Goal: Information Seeking & Learning: Compare options

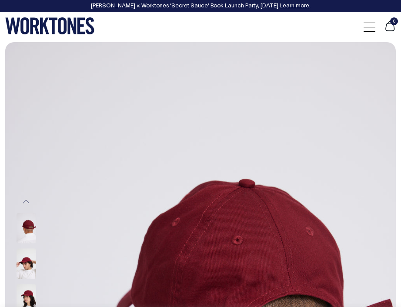
click at [326, 31] on div "0" at bounding box center [200, 27] width 401 height 30
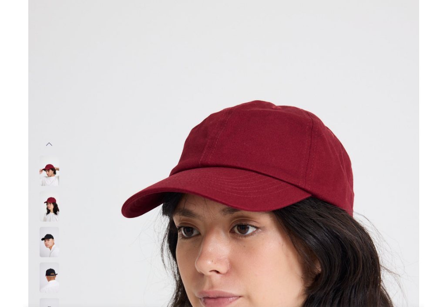
scroll to position [58, 0]
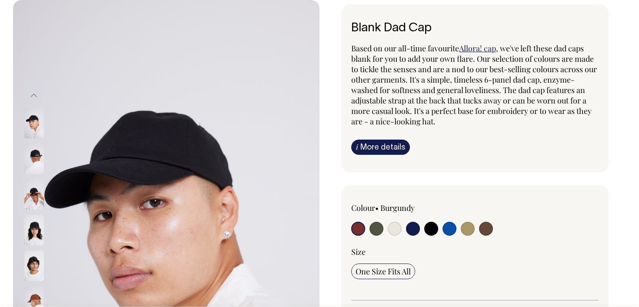
click at [394, 228] on input "radio" at bounding box center [395, 229] width 14 height 14
radio input "true"
select select "Natural"
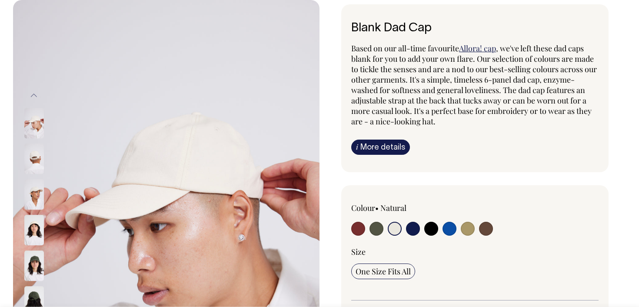
click at [401, 229] on input "radio" at bounding box center [468, 229] width 14 height 14
radio input "true"
select select "Washed Khaki"
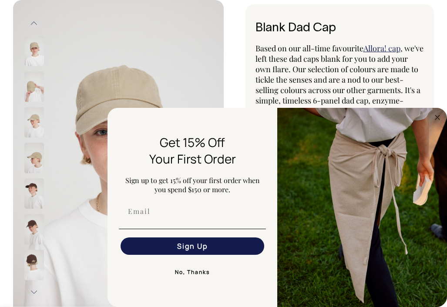
click at [337, 50] on span "Based on our all-time favourite" at bounding box center [309, 48] width 108 height 10
click at [184, 270] on button "No, Thanks" at bounding box center [192, 272] width 147 height 17
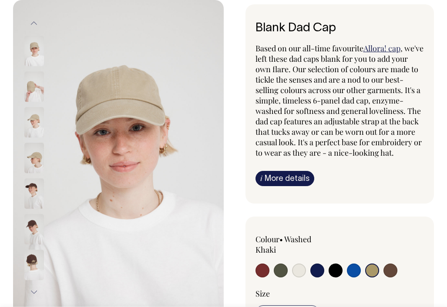
click at [258, 272] on input "radio" at bounding box center [262, 271] width 14 height 14
radio input "true"
select select "Burgundy"
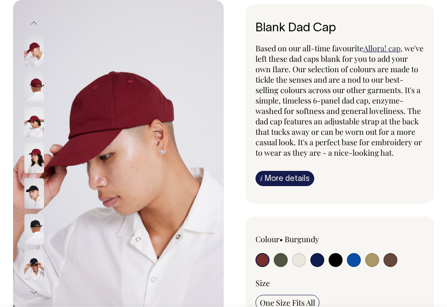
click at [301, 256] on input "radio" at bounding box center [299, 260] width 14 height 14
radio input "true"
select select "Natural"
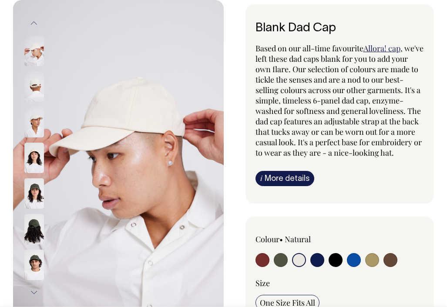
click at [372, 260] on input "radio" at bounding box center [372, 260] width 14 height 14
radio input "true"
select select "Washed Khaki"
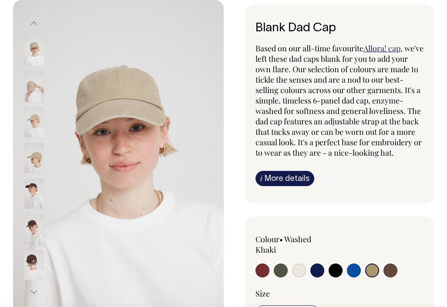
click at [390, 270] on input "radio" at bounding box center [390, 271] width 14 height 14
radio input "true"
select select "Espresso"
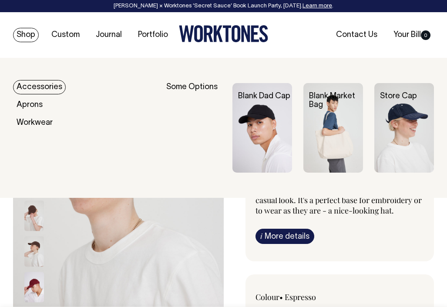
click at [343, 127] on img at bounding box center [333, 128] width 60 height 90
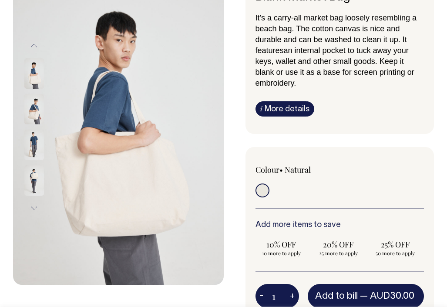
scroll to position [90, 0]
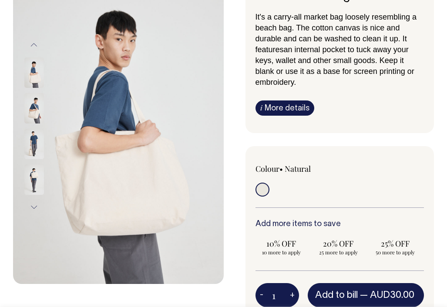
click at [35, 108] on img at bounding box center [34, 108] width 20 height 30
click at [35, 144] on img at bounding box center [34, 144] width 20 height 30
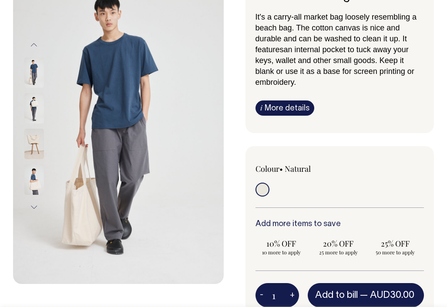
click at [33, 168] on img at bounding box center [34, 179] width 20 height 30
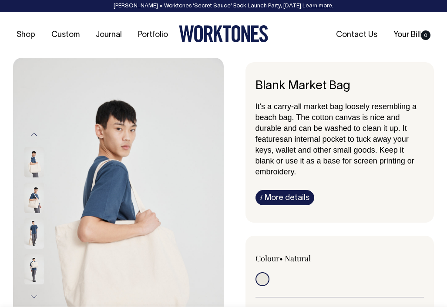
scroll to position [0, 0]
drag, startPoint x: 254, startPoint y: 81, endPoint x: 395, endPoint y: 84, distance: 141.8
click at [395, 84] on div "Blank Market Bag It's a carry-all market bag loosely resembling a beach bag. Th…" at bounding box center [339, 142] width 189 height 160
